Goal: Task Accomplishment & Management: Use online tool/utility

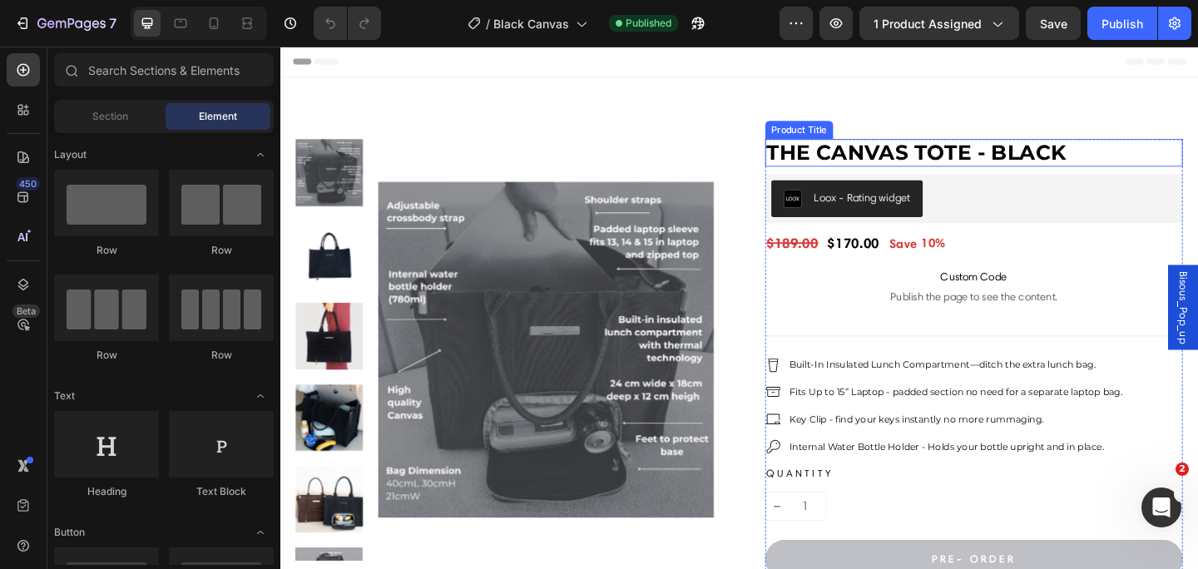
click at [1147, 160] on h2 "The Canvas Tote - Black" at bounding box center [1035, 162] width 455 height 30
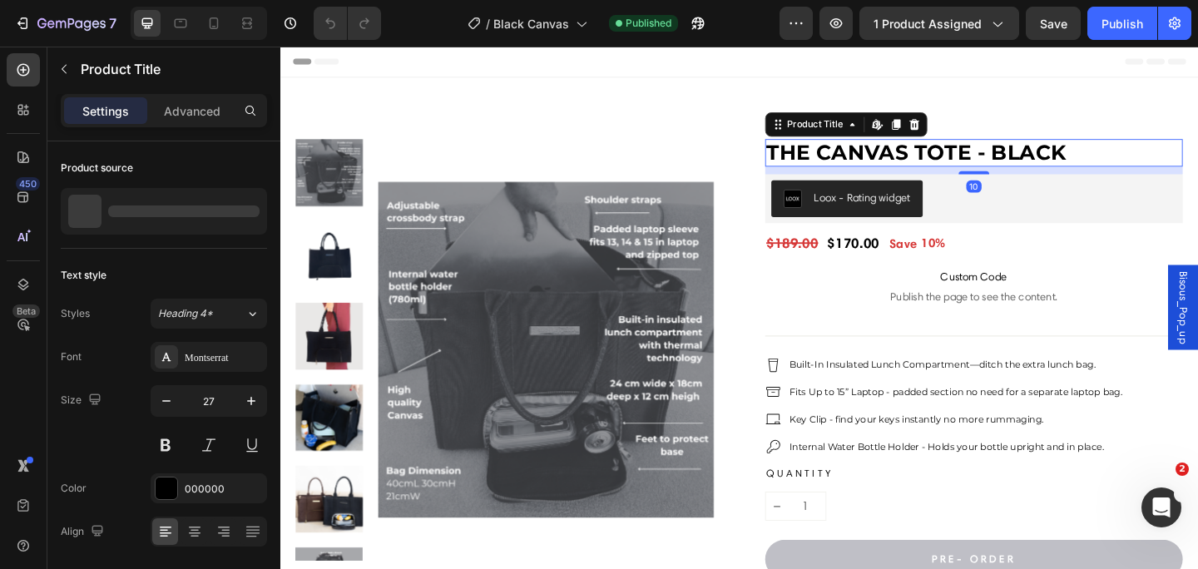
click at [1135, 164] on h2 "The Canvas Tote - Black" at bounding box center [1035, 162] width 455 height 30
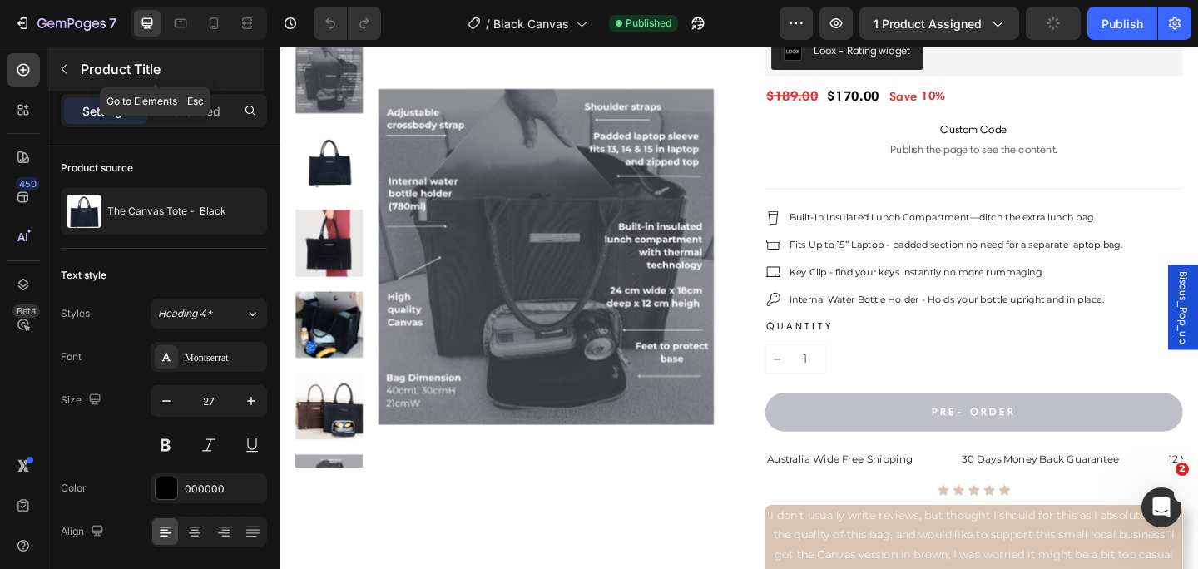
click at [73, 72] on button "button" at bounding box center [64, 69] width 27 height 27
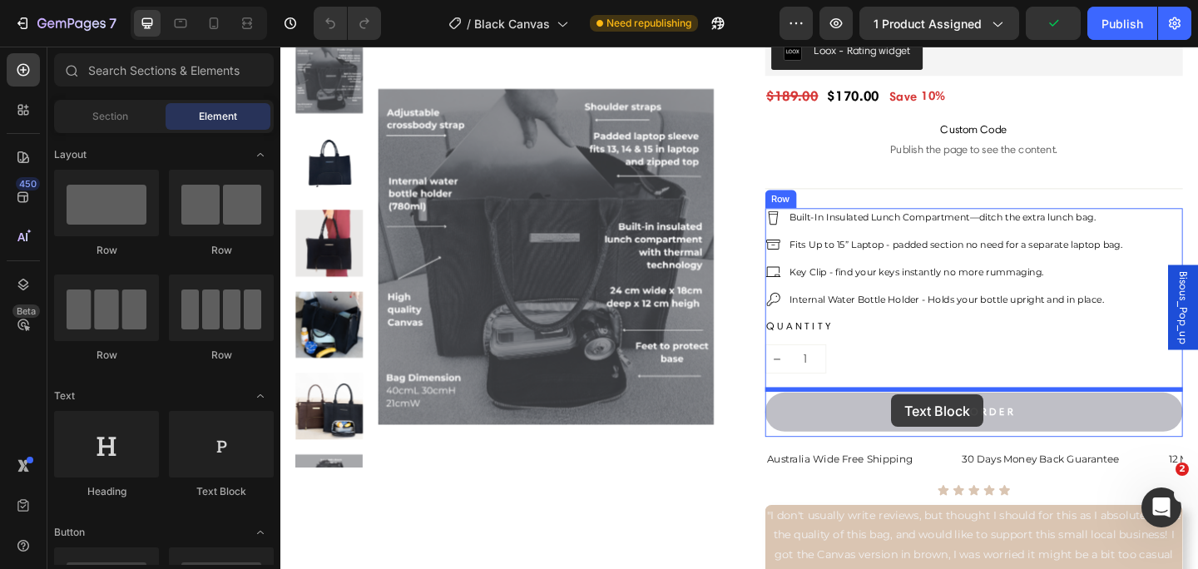
drag, startPoint x: 507, startPoint y: 480, endPoint x: 944, endPoint y: 424, distance: 440.3
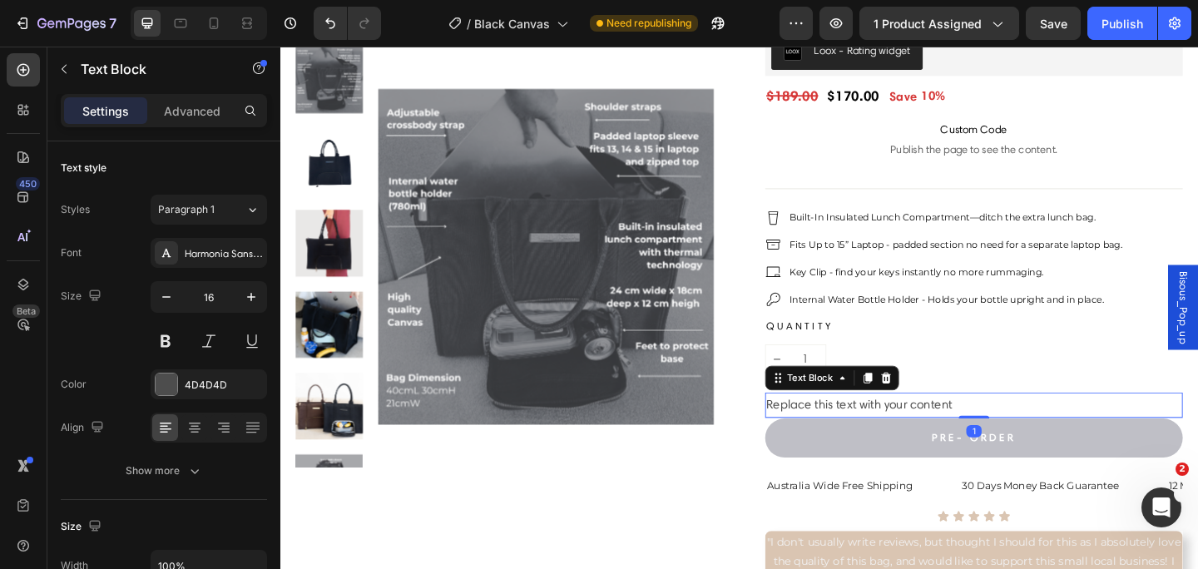
click at [1044, 433] on div "Replace this text with your content" at bounding box center [1035, 436] width 455 height 27
click at [1044, 433] on p "Replace this text with your content" at bounding box center [1035, 437] width 452 height 24
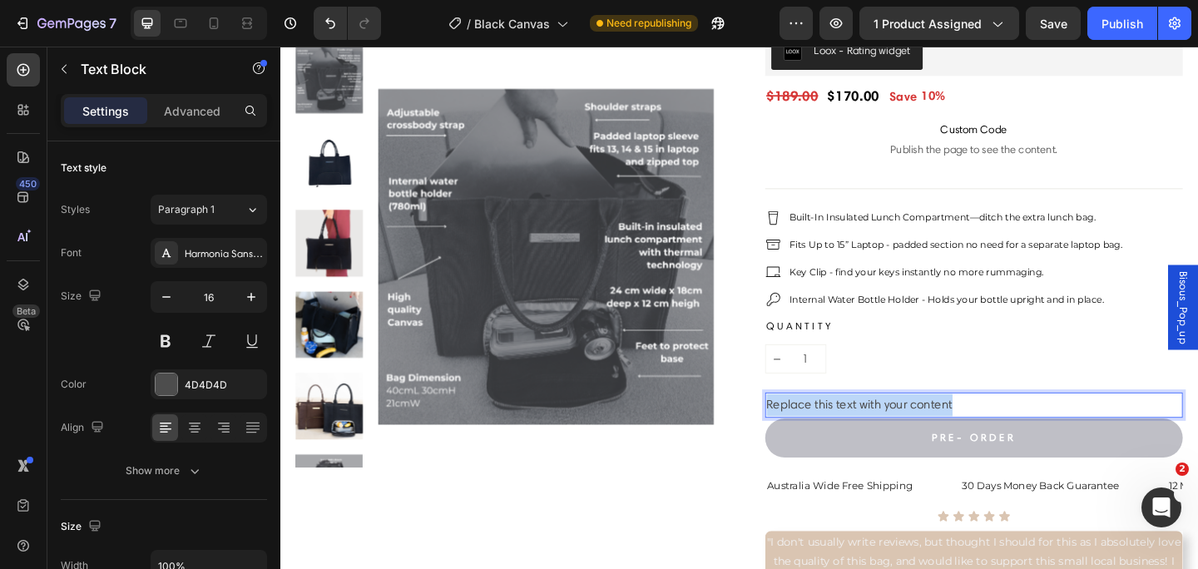
drag, startPoint x: 1027, startPoint y: 431, endPoint x: 807, endPoint y: 432, distance: 219.6
click at [808, 432] on div "Replace this text with your content" at bounding box center [1035, 436] width 455 height 27
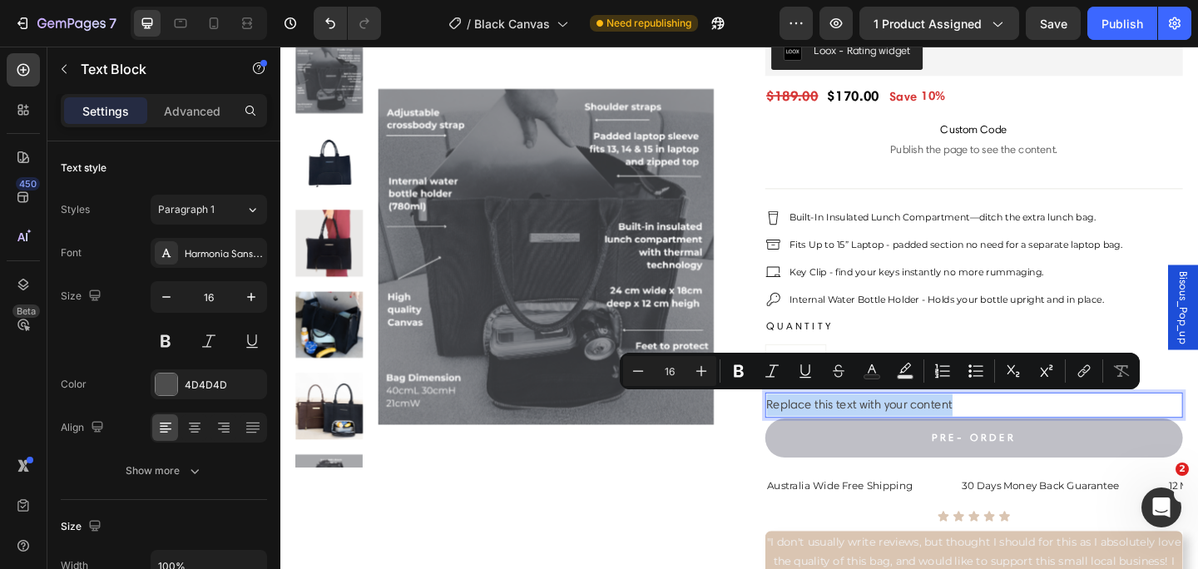
type input "13"
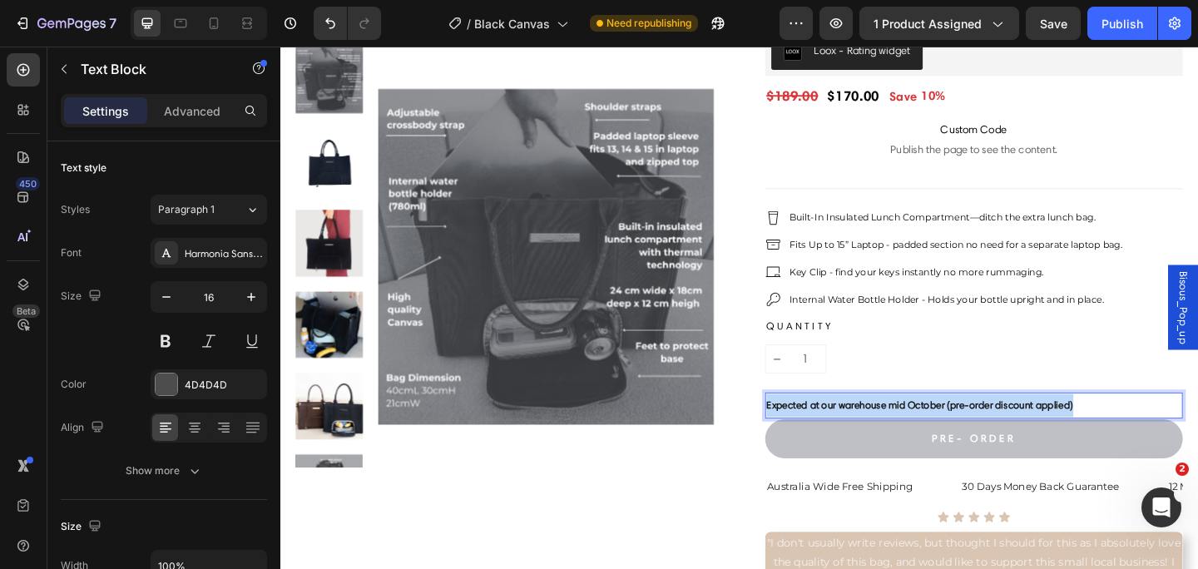
drag, startPoint x: 1182, startPoint y: 430, endPoint x: 810, endPoint y: 432, distance: 371.9
click at [810, 432] on p "Expected at our warehouse mid October (pre-order discount applied)" at bounding box center [1035, 437] width 452 height 25
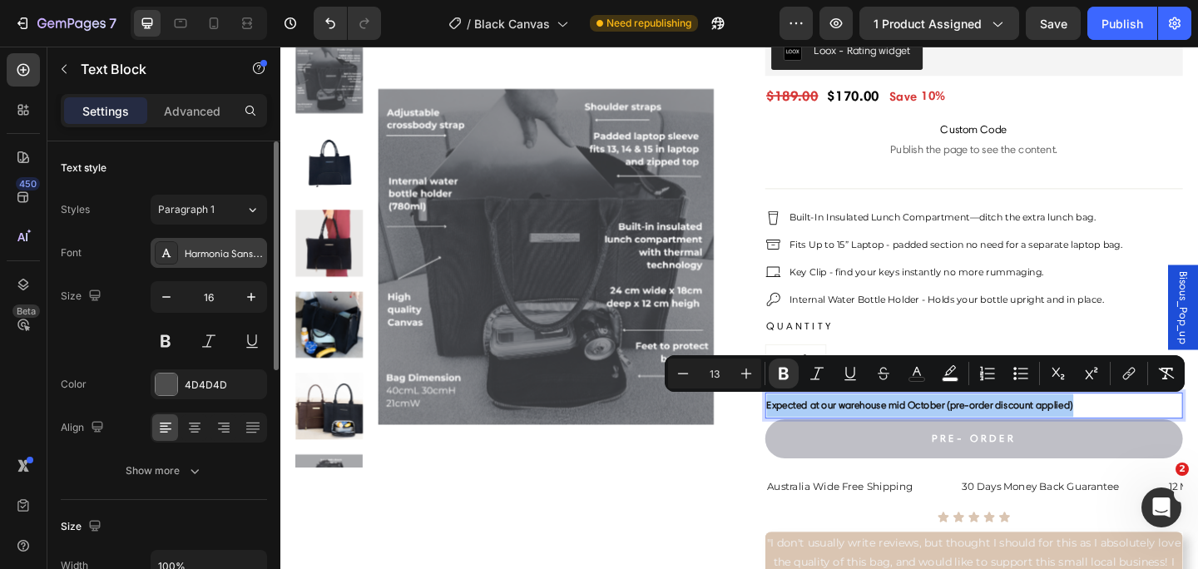
click at [230, 251] on div "Harmonia Sans W01 Regular" at bounding box center [224, 253] width 78 height 15
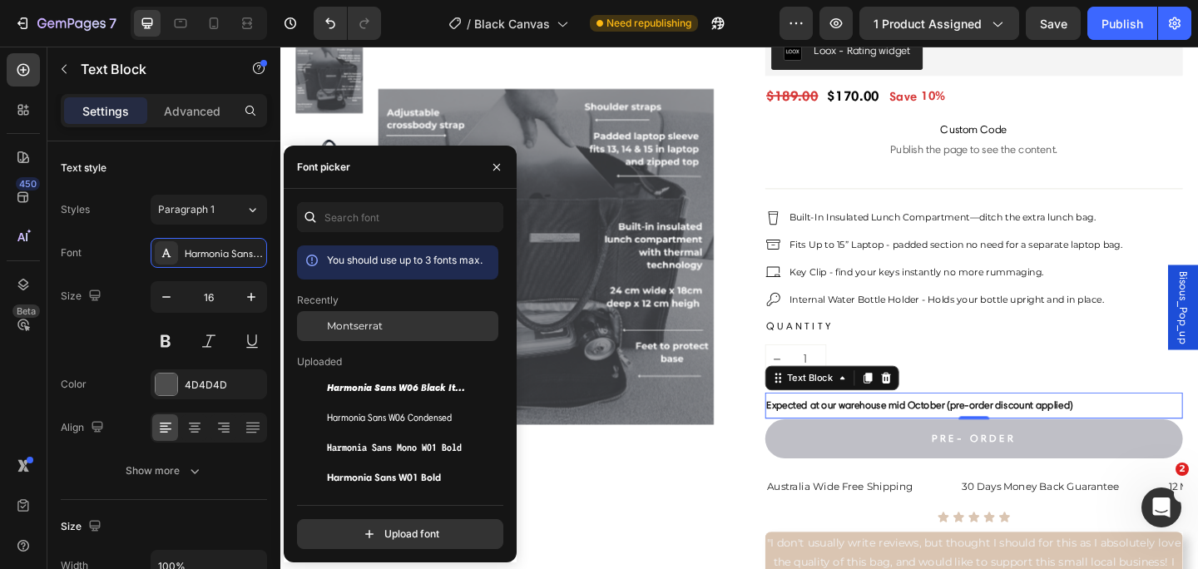
click at [383, 433] on div "Montserrat" at bounding box center [397, 448] width 201 height 30
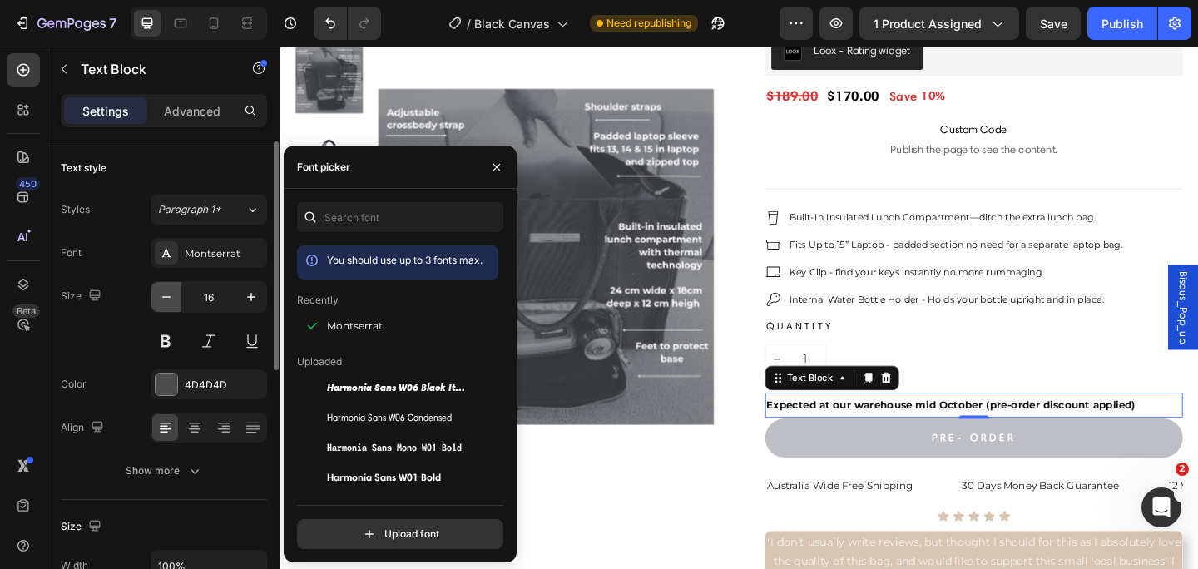
click at [168, 293] on icon "button" at bounding box center [166, 297] width 17 height 17
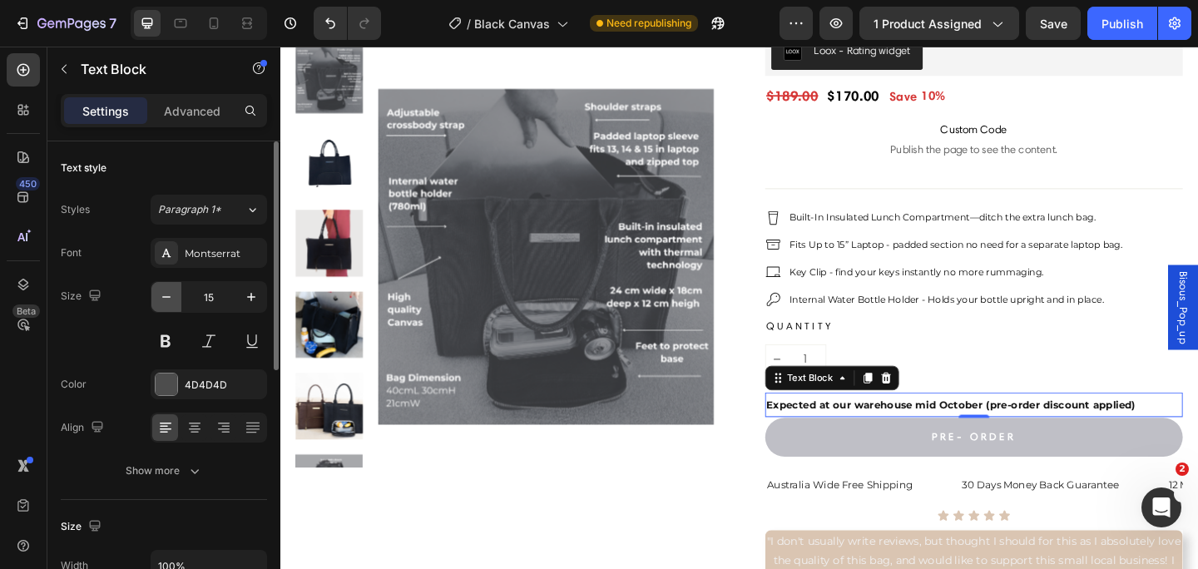
click at [168, 293] on icon "button" at bounding box center [166, 297] width 17 height 17
type input "13"
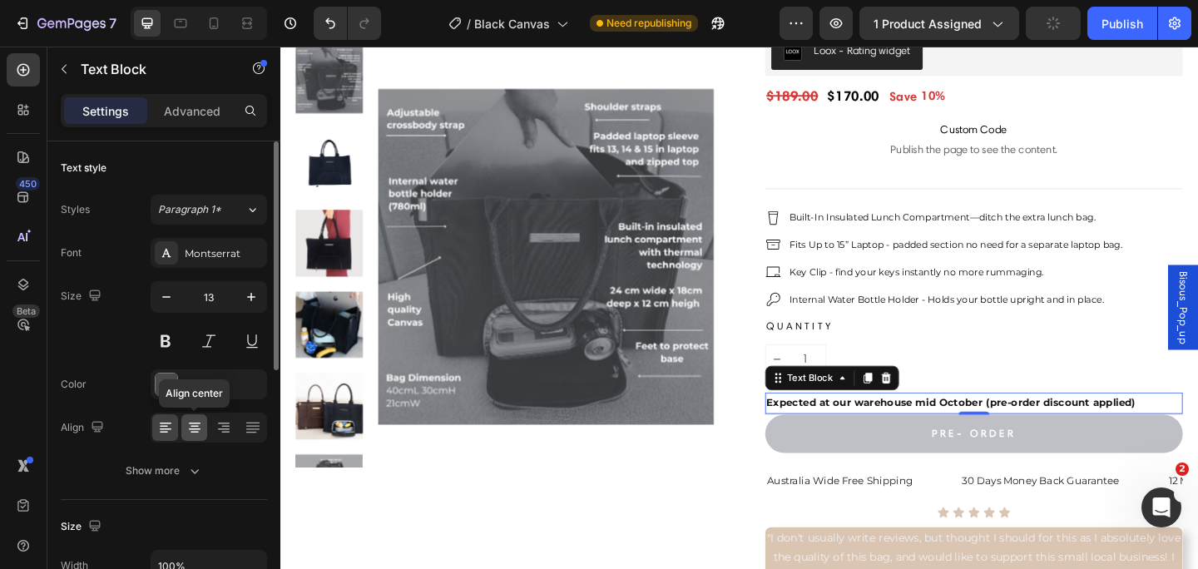
click at [202, 425] on icon at bounding box center [194, 427] width 17 height 17
click at [180, 389] on div "4D4D4D" at bounding box center [209, 384] width 116 height 30
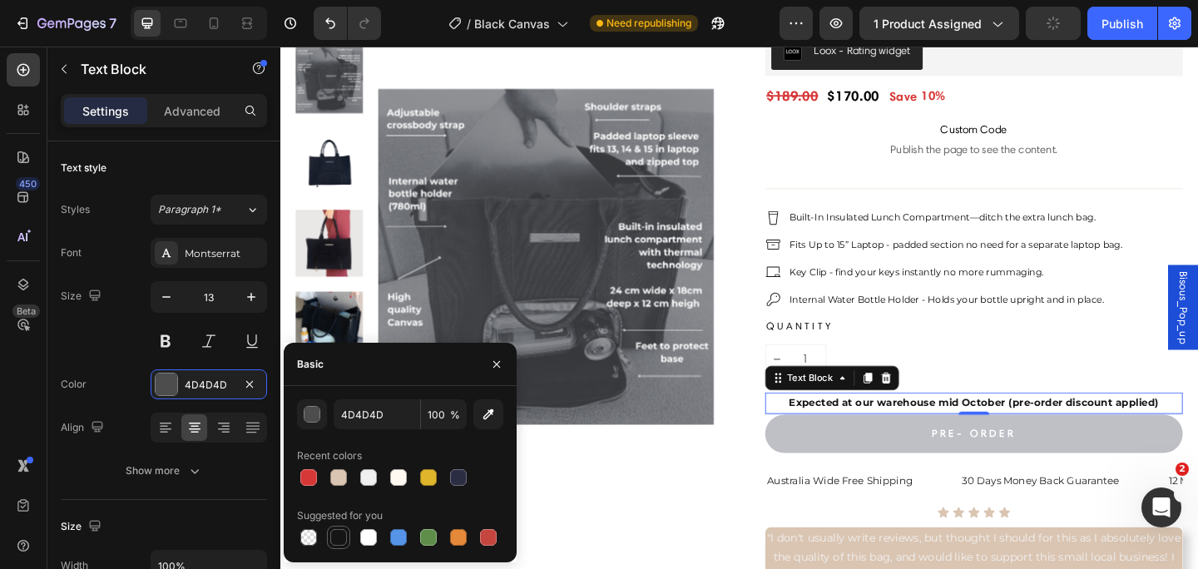
click at [341, 534] on div at bounding box center [338, 537] width 17 height 17
type input "151515"
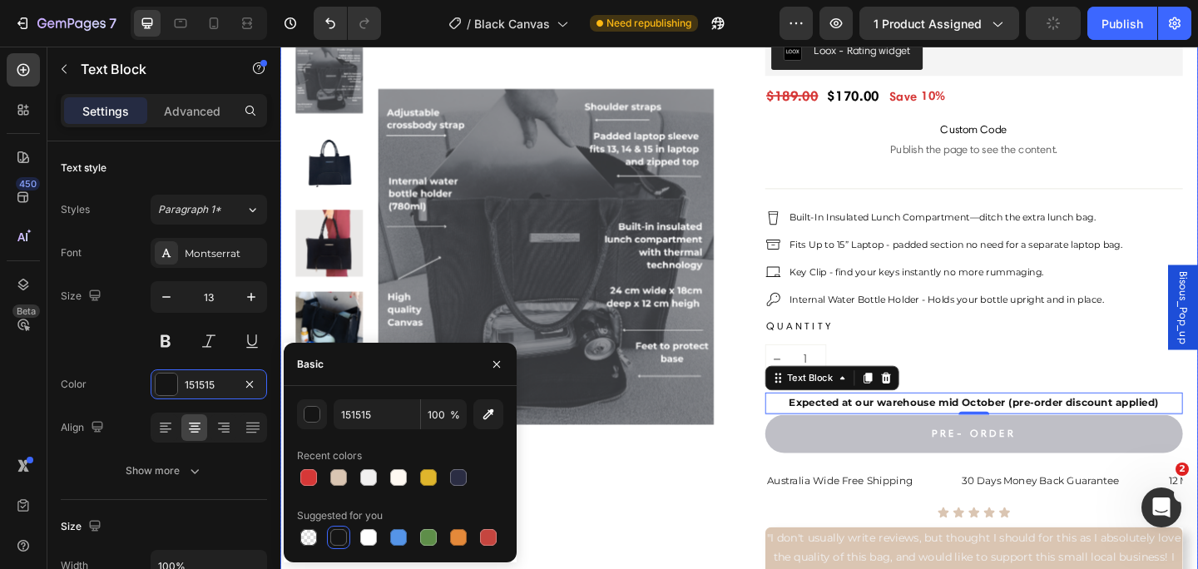
click at [681, 544] on div "Product Images" at bounding box center [524, 416] width 455 height 856
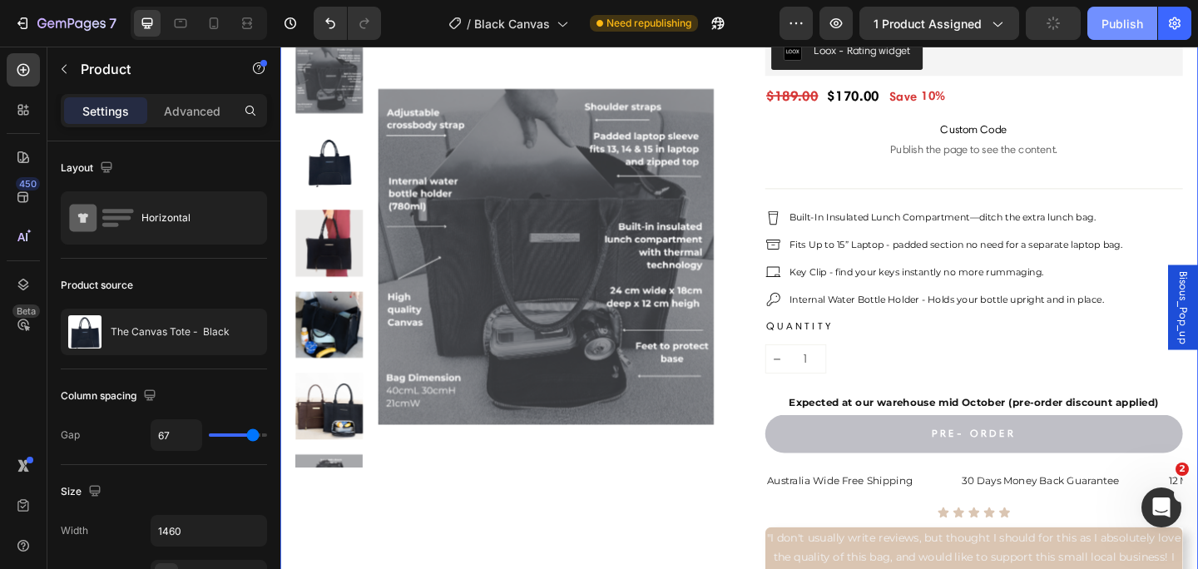
click at [1103, 27] on div "Publish" at bounding box center [1122, 23] width 42 height 17
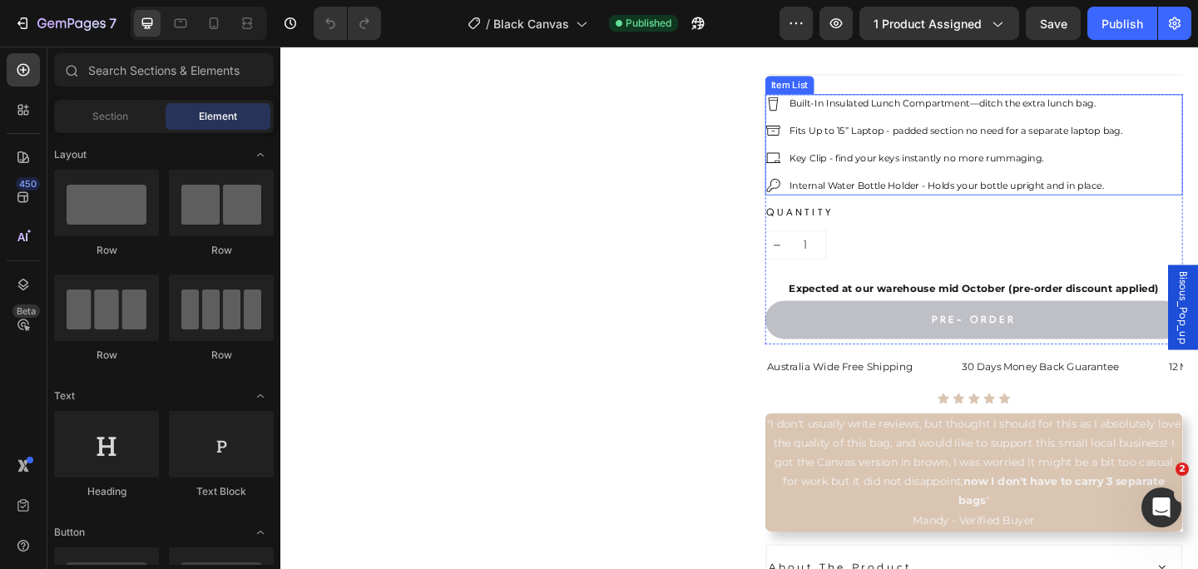
scroll to position [291, 0]
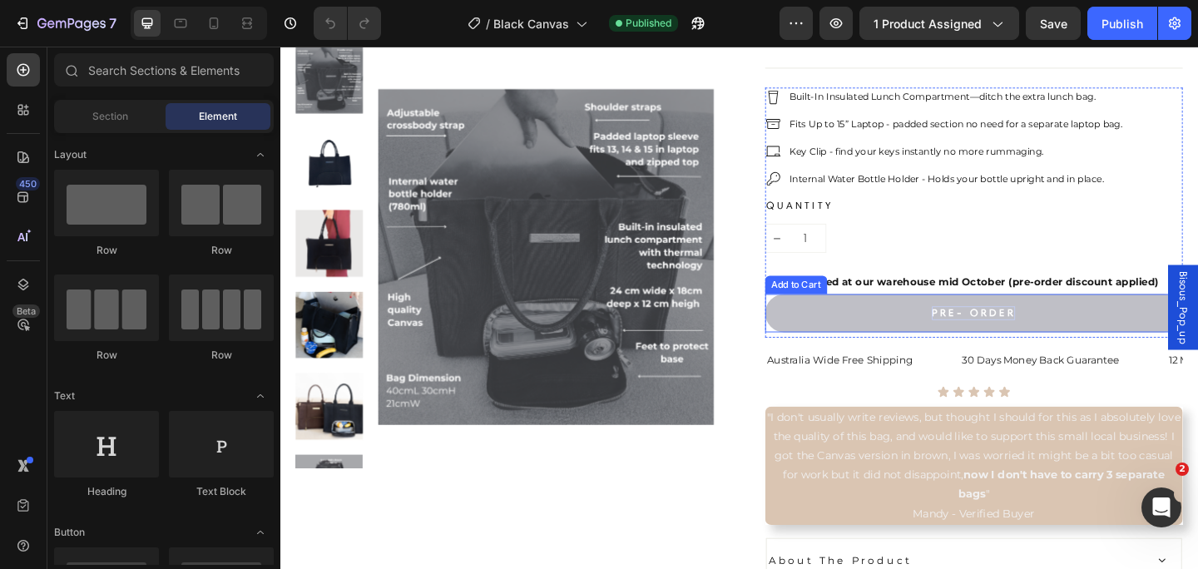
click at [1076, 337] on div "PRE- ORDER" at bounding box center [1034, 337] width 91 height 16
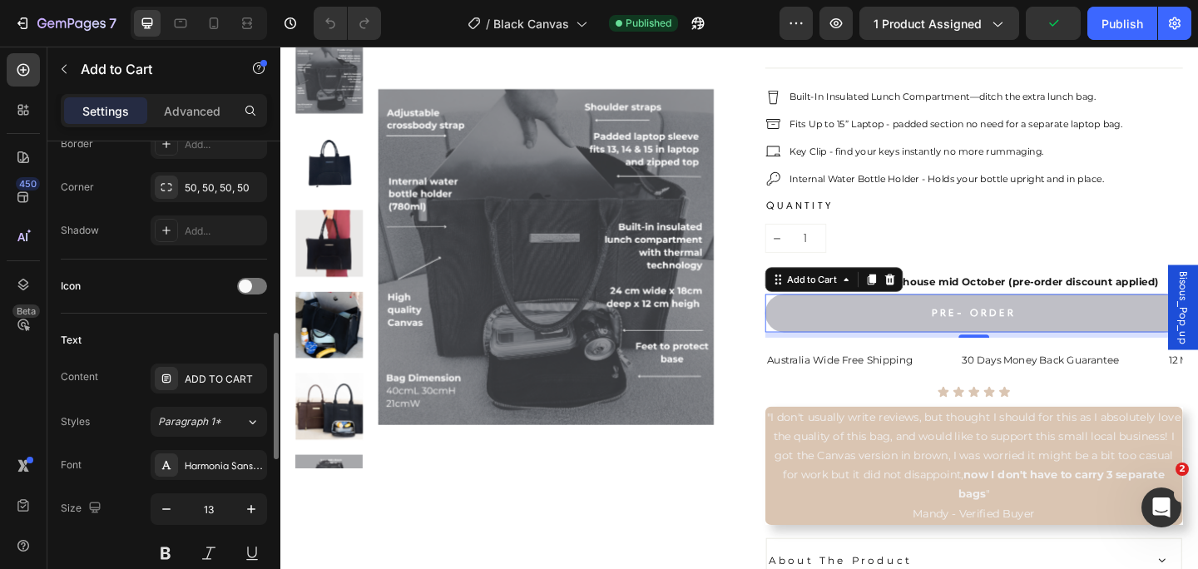
scroll to position [598, 0]
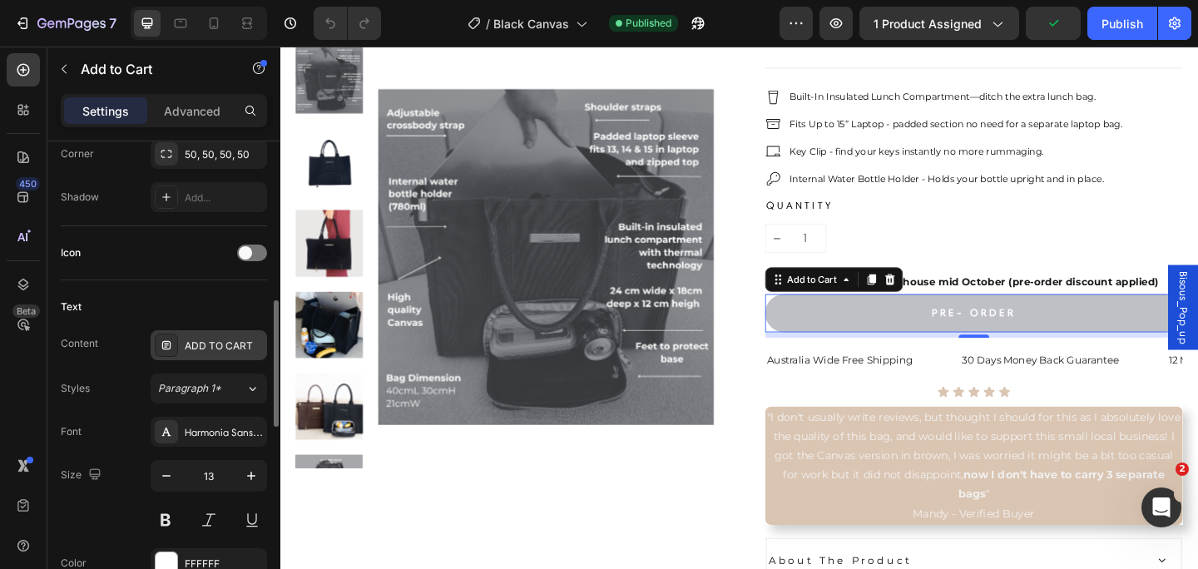
click at [254, 344] on div "ADD TO CART" at bounding box center [224, 346] width 78 height 15
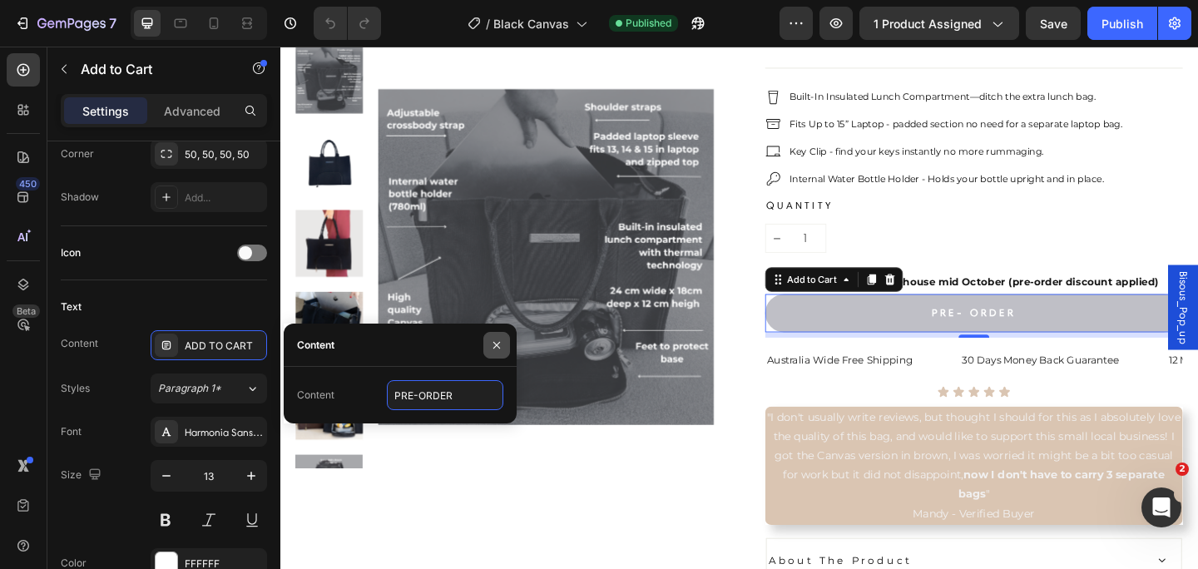
type input "PRE-ORDER"
click at [495, 348] on icon "button" at bounding box center [496, 345] width 13 height 13
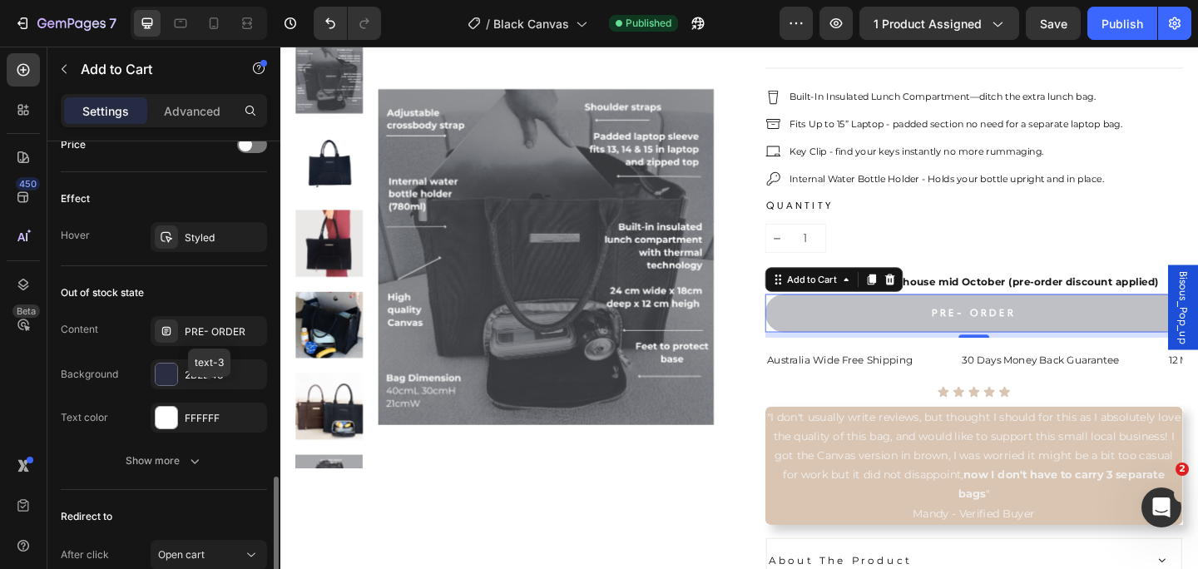
scroll to position [1308, 0]
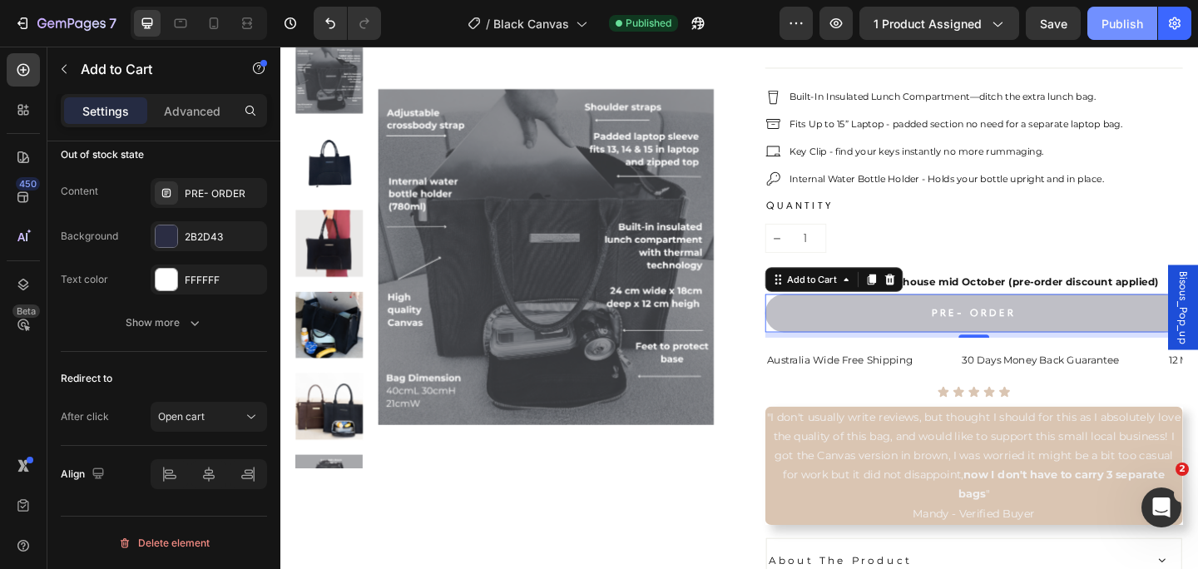
click at [1121, 32] on button "Publish" at bounding box center [1122, 23] width 70 height 33
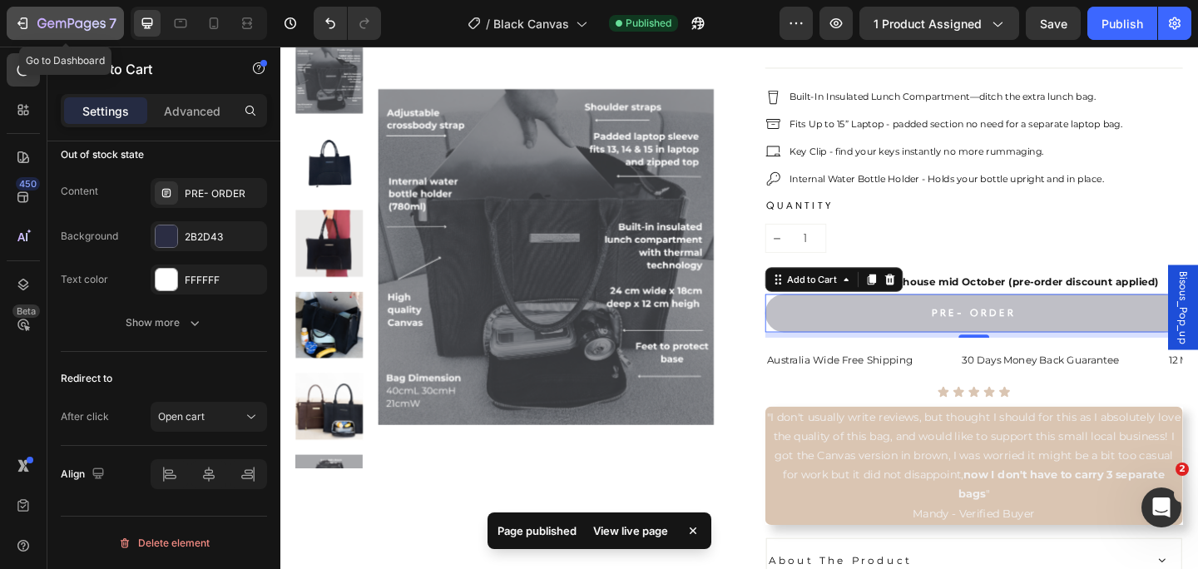
click at [37, 17] on icon "button" at bounding box center [71, 24] width 68 height 14
